Goal: Navigation & Orientation: Find specific page/section

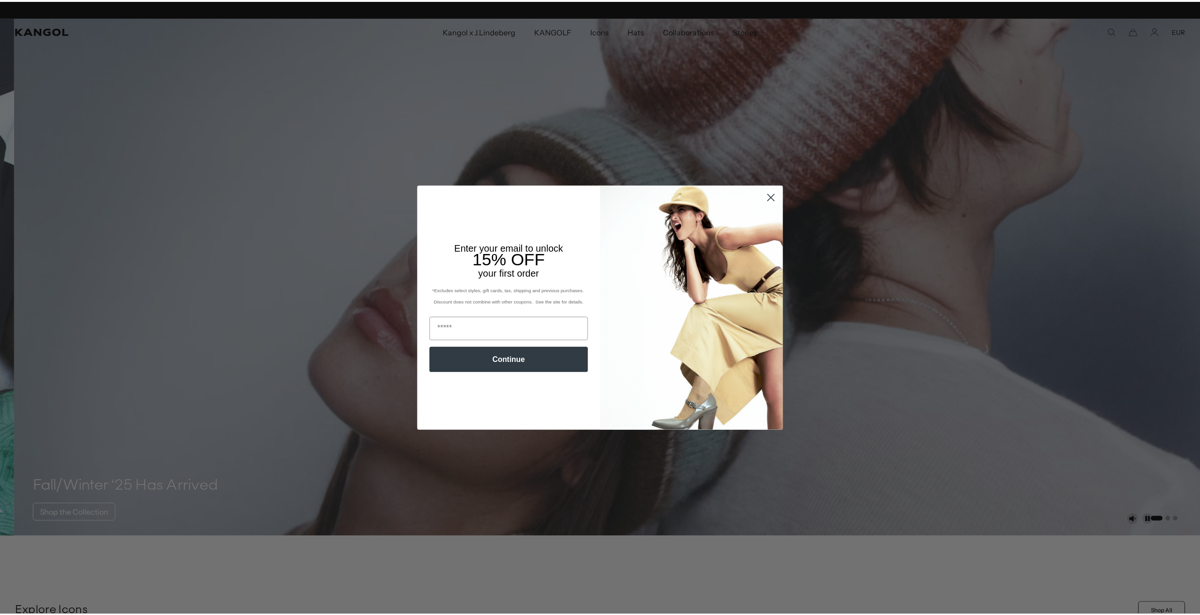
scroll to position [0, 194]
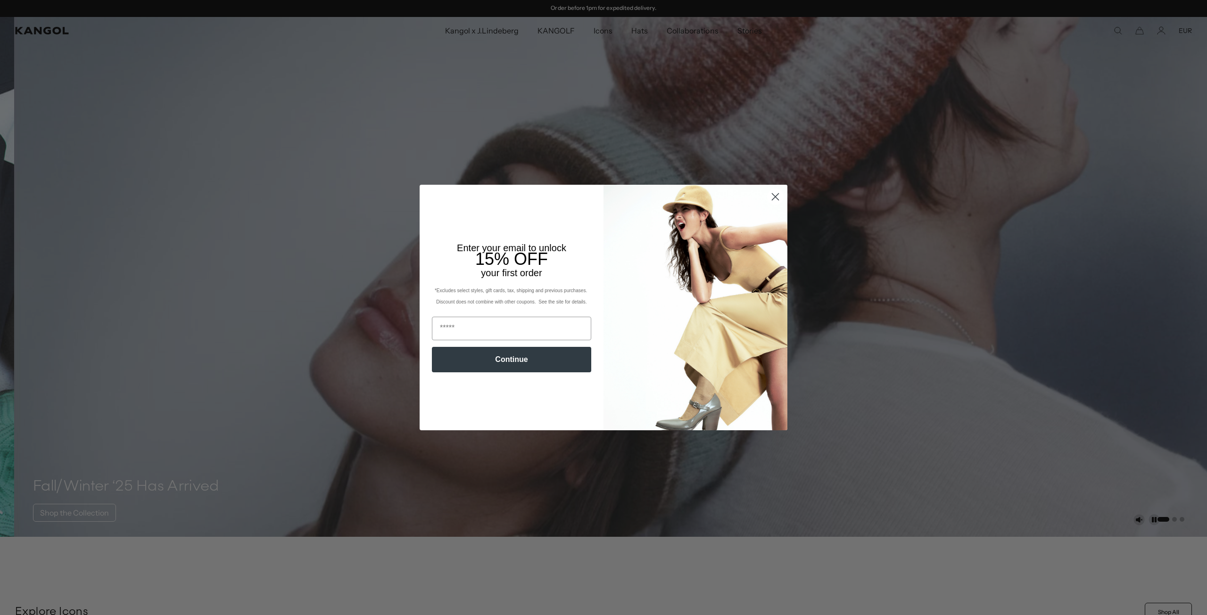
drag, startPoint x: 769, startPoint y: 196, endPoint x: 747, endPoint y: 189, distance: 23.6
click at [769, 196] on circle "Close dialog" at bounding box center [776, 197] width 16 height 16
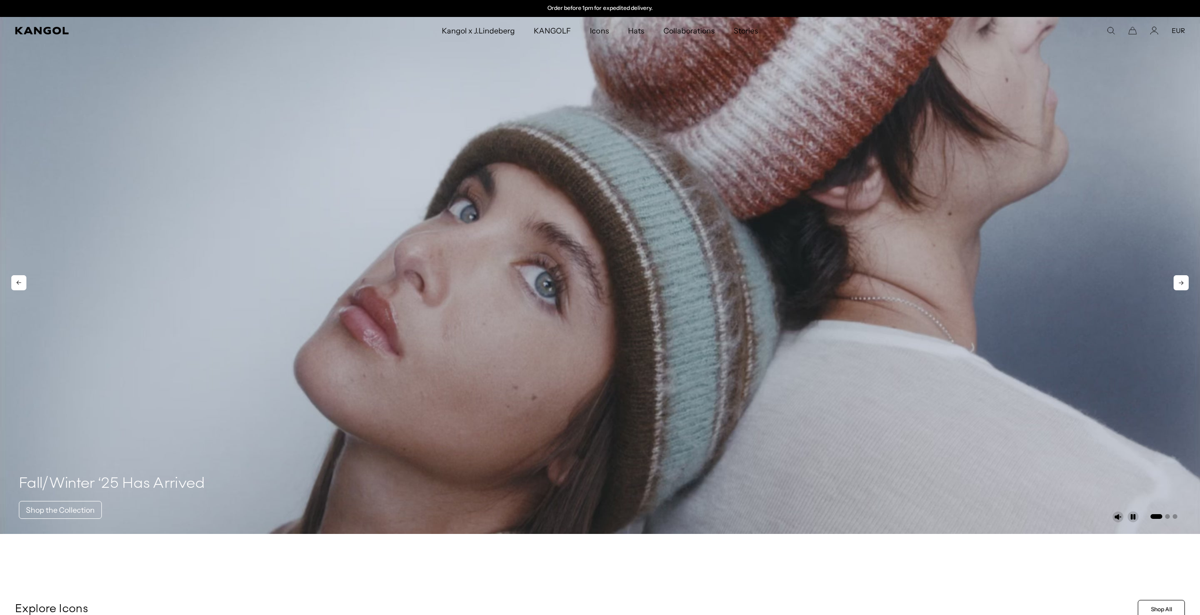
scroll to position [0, 0]
click at [35, 31] on icon "Kangol" at bounding box center [41, 31] width 53 height 8
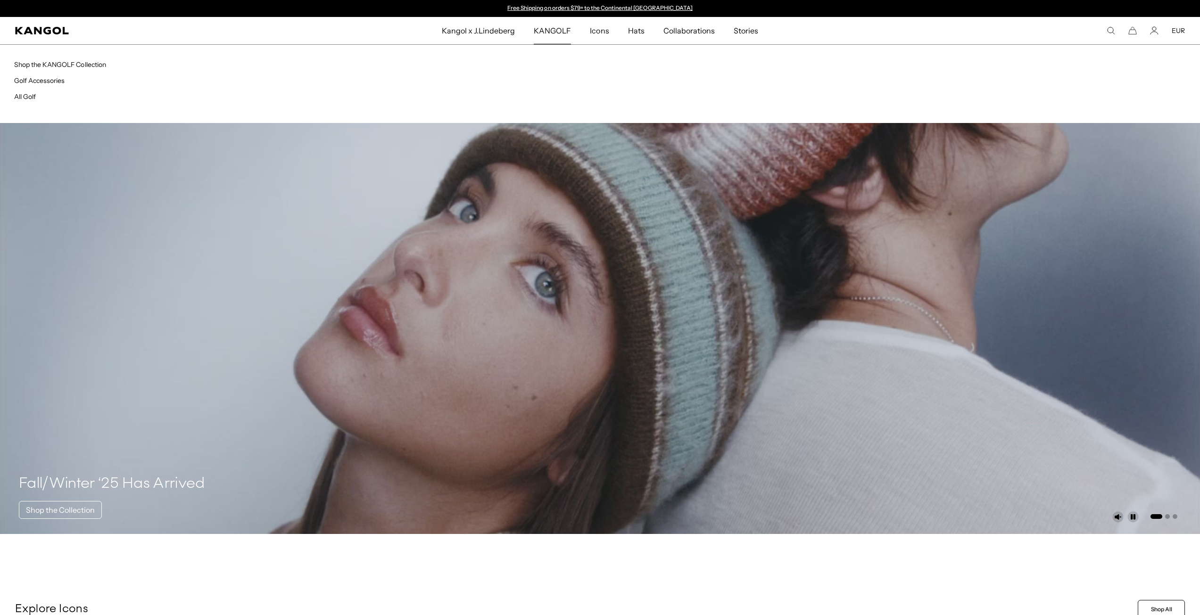
click at [550, 26] on span "KANGOLF" at bounding box center [552, 30] width 37 height 27
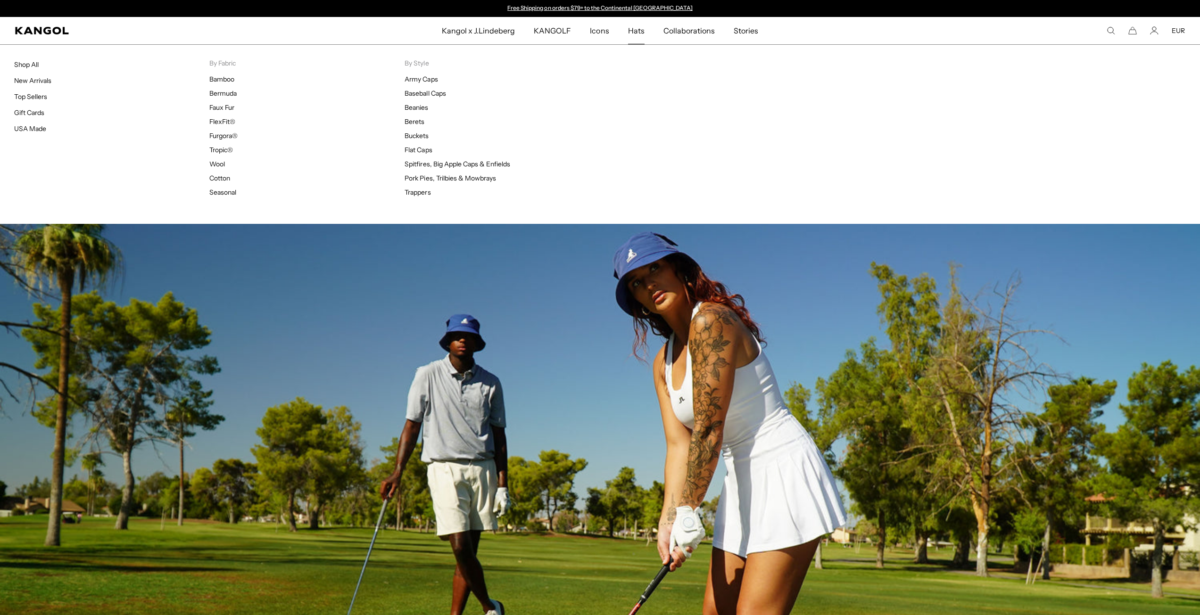
click at [636, 31] on span "Hats" at bounding box center [636, 30] width 17 height 27
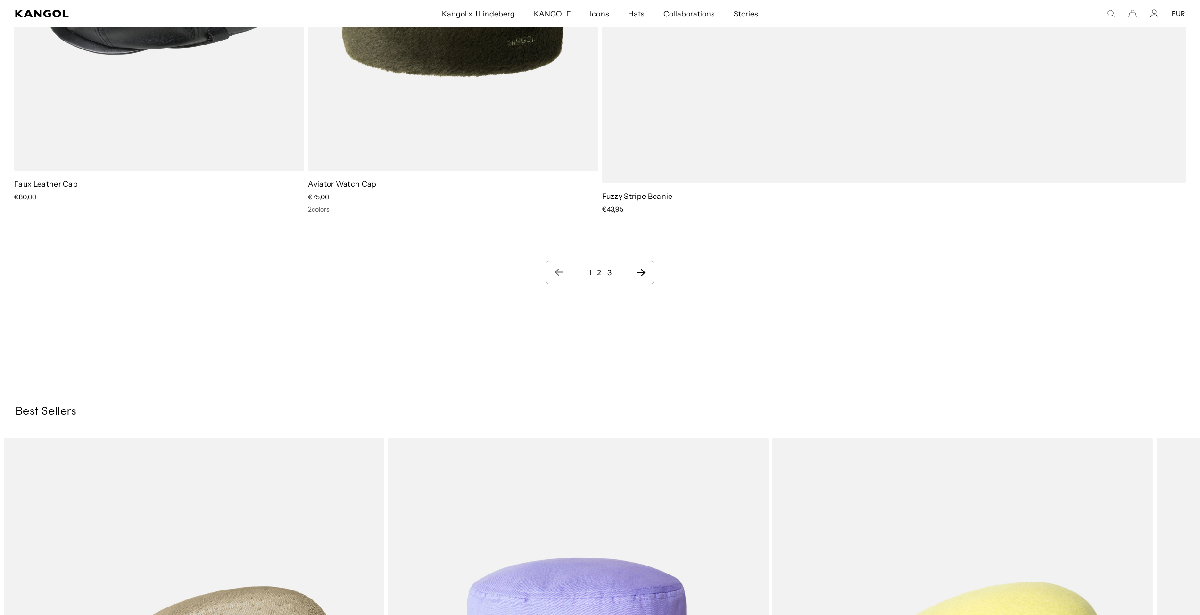
click at [641, 271] on icon "Next page" at bounding box center [641, 272] width 10 height 9
